Goal: Check status: Check status

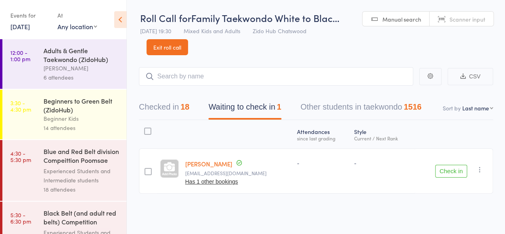
click at [170, 101] on button "Checked in 18" at bounding box center [164, 108] width 50 height 21
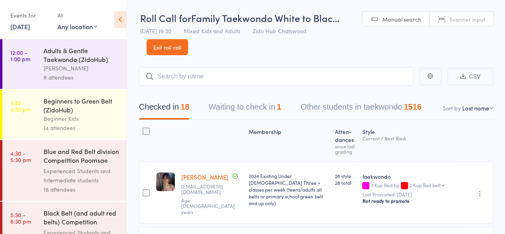
click at [340, 36] on header "Roll Call for Family Taekwondo White to Blac… [DATE] 19:30 Mixed Kids and Adult…" at bounding box center [316, 27] width 378 height 55
click at [338, 51] on header "Roll Call for Family Taekwondo White to Blac… [DATE] 19:30 Mixed Kids and Adult…" at bounding box center [316, 27] width 378 height 55
click at [338, 50] on header "Roll Call for Family Taekwondo White to Blac… [DATE] 19:30 Mixed Kids and Adult…" at bounding box center [316, 27] width 378 height 55
drag, startPoint x: 336, startPoint y: 50, endPoint x: 274, endPoint y: 56, distance: 63.0
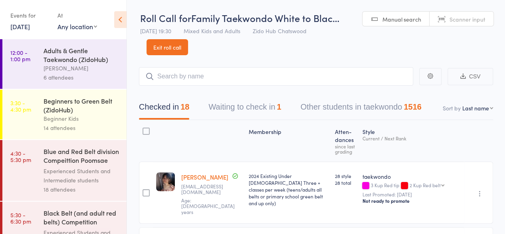
click at [275, 54] on header "Roll Call for Family Taekwondo White to Blac… [DATE] 19:30 Mixed Kids and Adult…" at bounding box center [316, 27] width 378 height 55
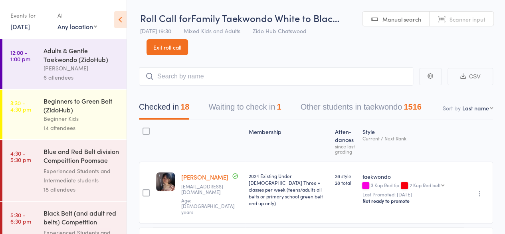
click at [252, 73] on input "search" at bounding box center [276, 76] width 275 height 18
click at [296, 50] on header "Roll Call for Family Taekwondo White to Blac… [DATE] 19:30 Mixed Kids and Adult…" at bounding box center [316, 27] width 378 height 55
click at [439, 51] on header "Roll Call for Family Taekwondo White to Blac… [DATE] 19:30 Mixed Kids and Adult…" at bounding box center [316, 27] width 378 height 55
